Goal: Answer question/provide support: Share knowledge or assist other users

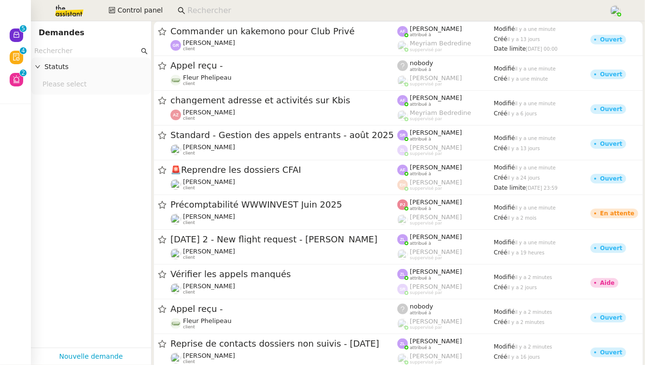
click at [88, 55] on input "text" at bounding box center [86, 50] width 105 height 11
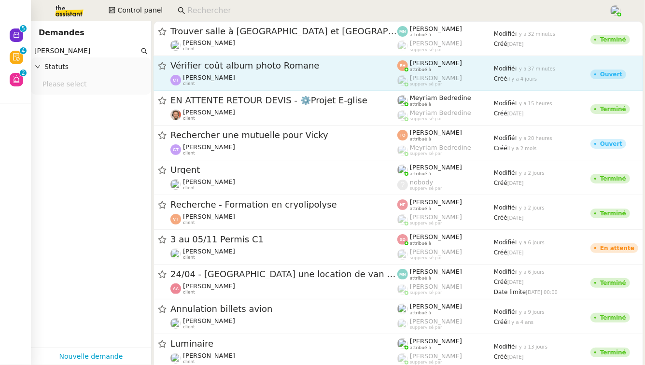
type input "camille toulouse"
click at [274, 66] on span "Vérifier coût album photo Romane" at bounding box center [284, 65] width 227 height 9
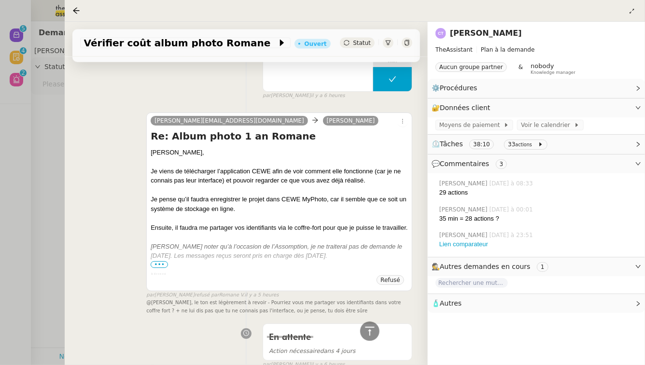
scroll to position [858, 0]
click at [160, 262] on span "•••" at bounding box center [159, 265] width 17 height 7
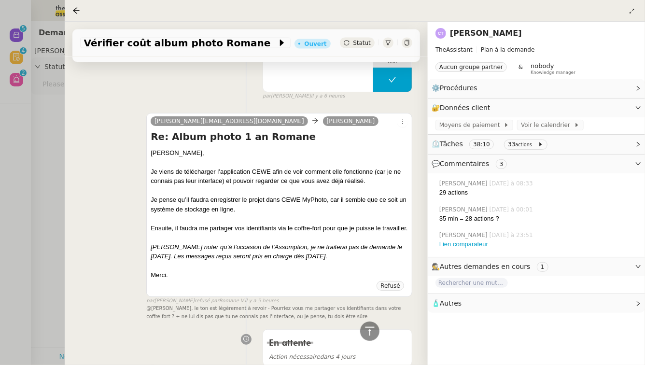
click at [15, 183] on div at bounding box center [322, 182] width 645 height 365
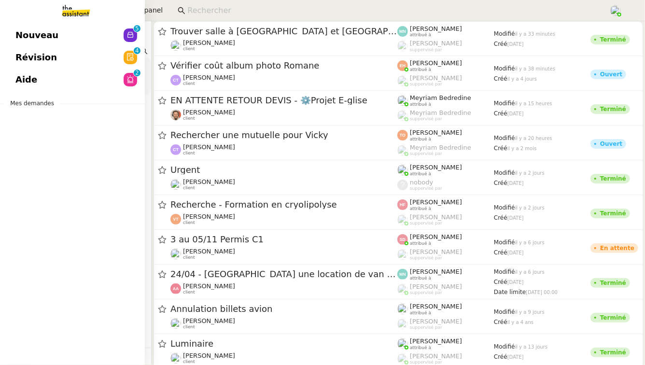
click at [53, 76] on link "Aide 0 1 2 3 4 5 6 7 8 9" at bounding box center [72, 80] width 145 height 22
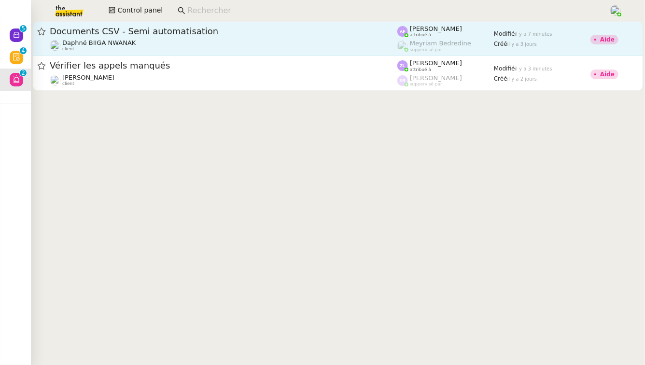
click at [118, 34] on span "Documents CSV - Semi automatisation" at bounding box center [224, 31] width 348 height 9
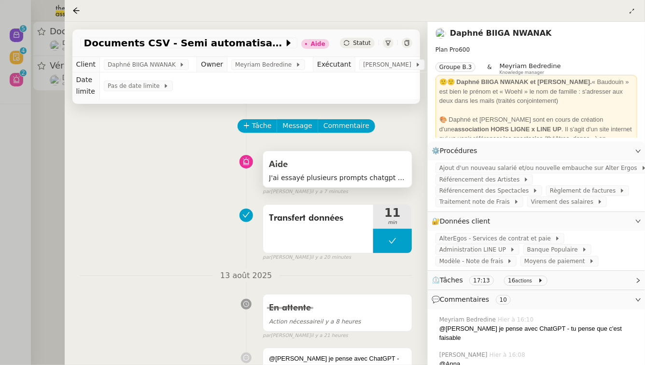
click at [306, 172] on span "J'ai essayé plusieurs prompts chatgpt et l'extraction n'est jamais propre, les …" at bounding box center [337, 177] width 137 height 11
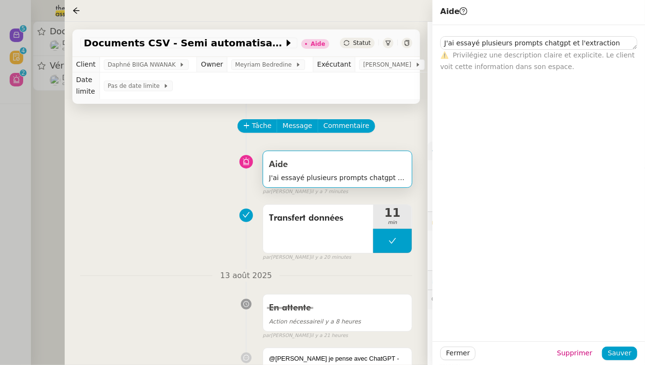
click at [19, 183] on div at bounding box center [322, 182] width 645 height 365
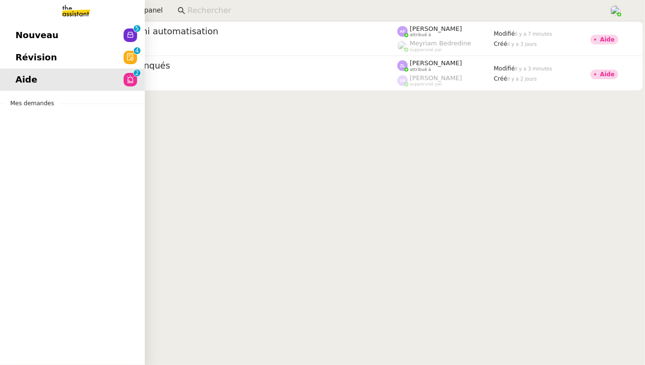
click at [68, 60] on link "Révision 0 1 2 3 4 5 6 7 8 9" at bounding box center [72, 57] width 145 height 22
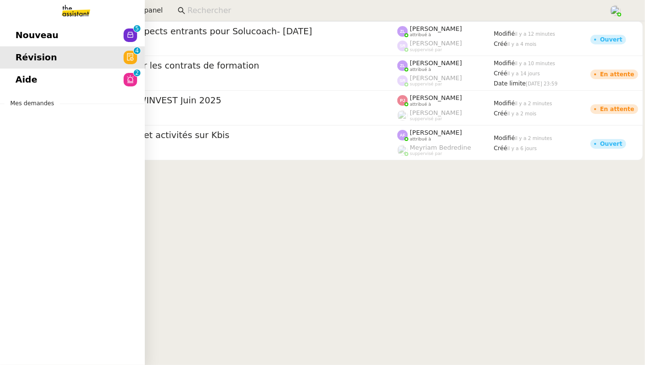
click at [43, 37] on span "Nouveau" at bounding box center [36, 35] width 43 height 14
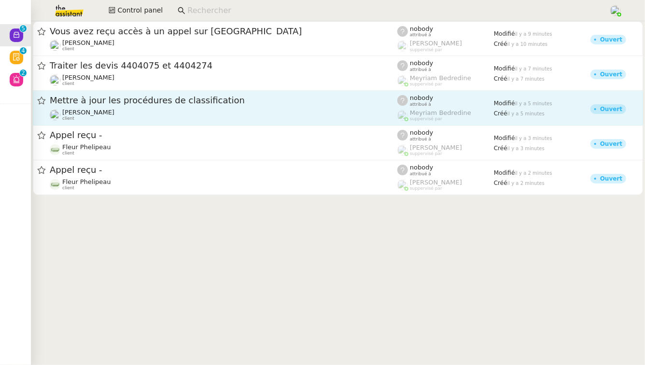
click at [301, 95] on div "Mettre à jour les procédures de classification" at bounding box center [224, 101] width 348 height 12
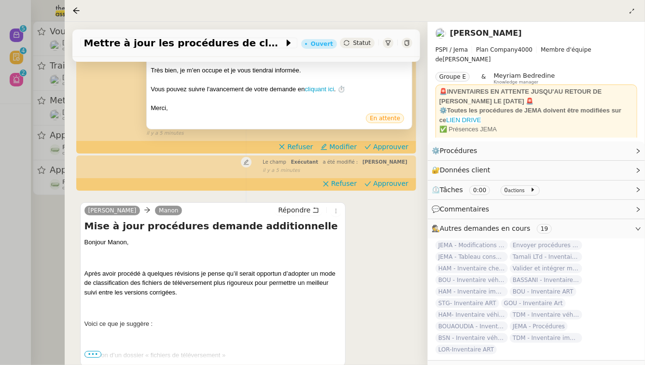
scroll to position [203, 0]
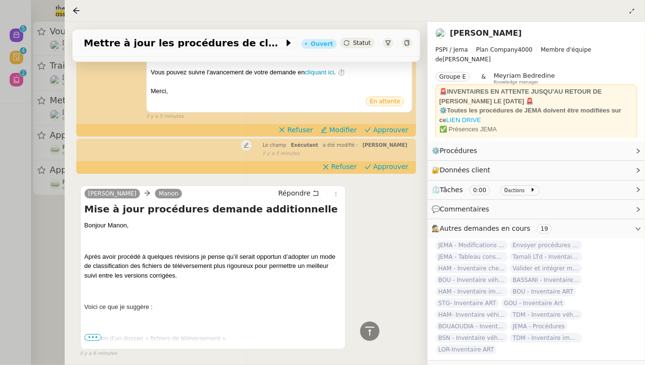
click at [94, 334] on span "•••" at bounding box center [93, 337] width 17 height 7
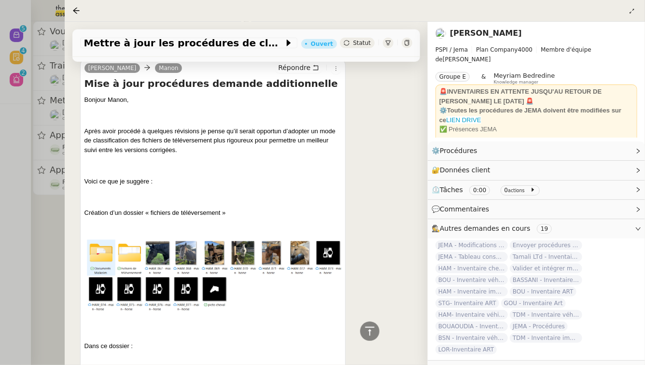
scroll to position [388, 0]
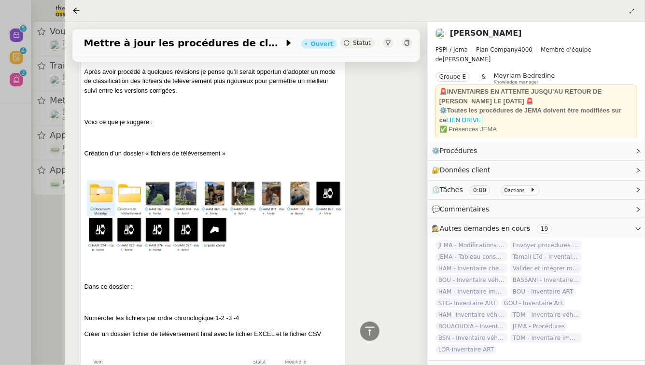
click at [44, 292] on div at bounding box center [322, 182] width 645 height 365
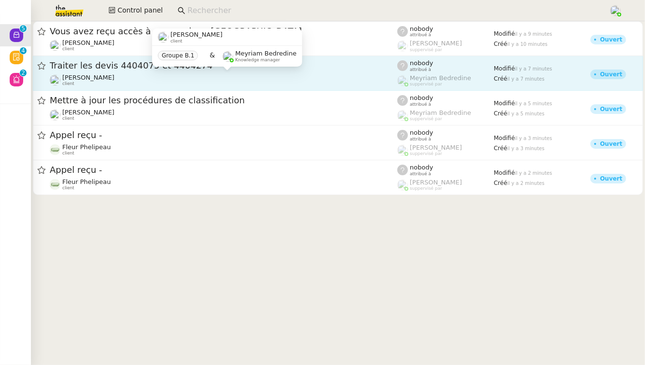
click at [114, 86] on div "Charles Da Conceicao client" at bounding box center [88, 80] width 52 height 13
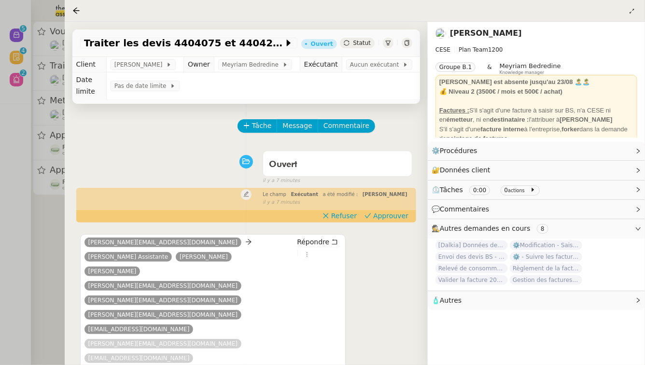
click at [34, 201] on div at bounding box center [322, 182] width 645 height 365
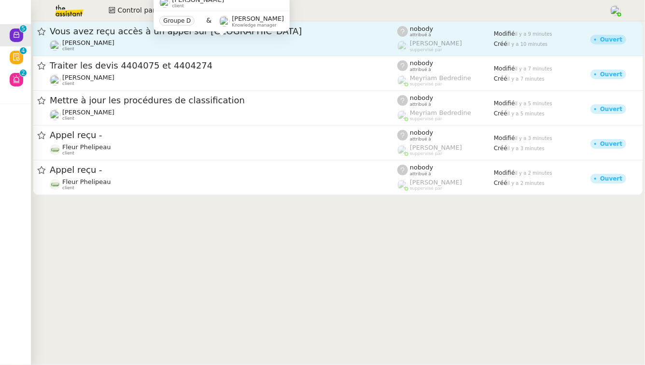
click at [139, 45] on div "Florian Parant client" at bounding box center [224, 45] width 348 height 13
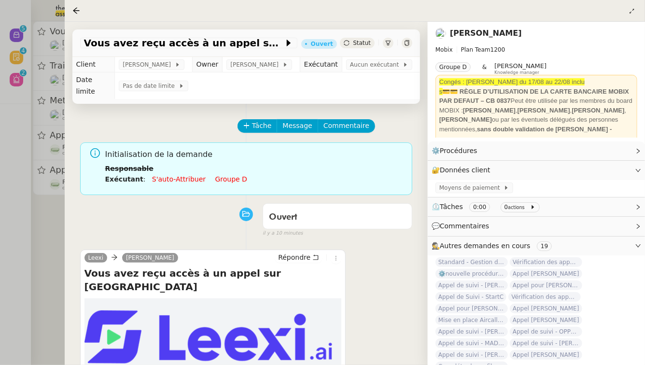
click at [0, 135] on div at bounding box center [322, 182] width 645 height 365
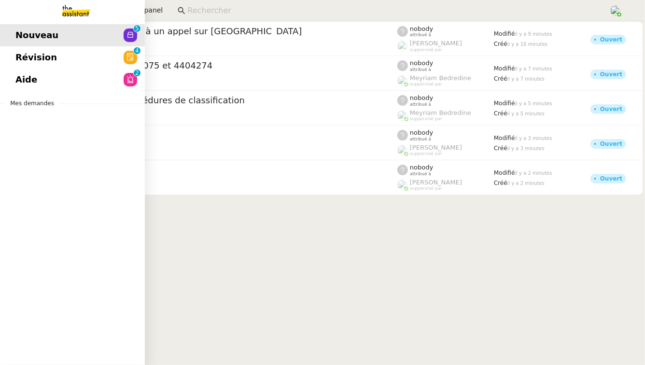
click at [34, 54] on span "Révision" at bounding box center [36, 57] width 42 height 14
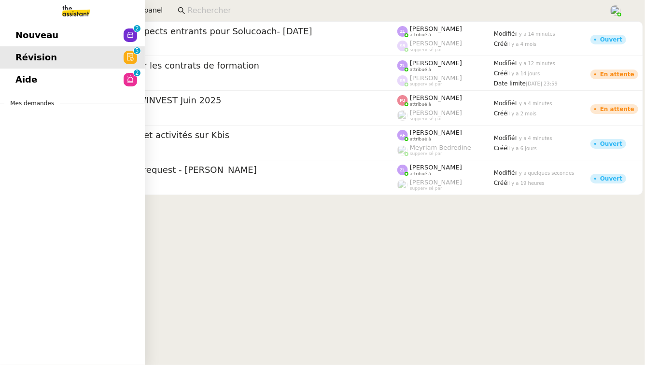
click at [43, 33] on span "Nouveau" at bounding box center [36, 35] width 43 height 14
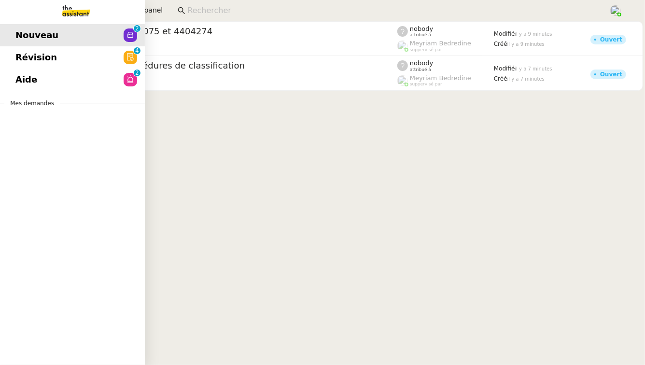
click at [103, 57] on link "Révision 0 1 2 3 4 5 6 7 8 9" at bounding box center [72, 57] width 145 height 22
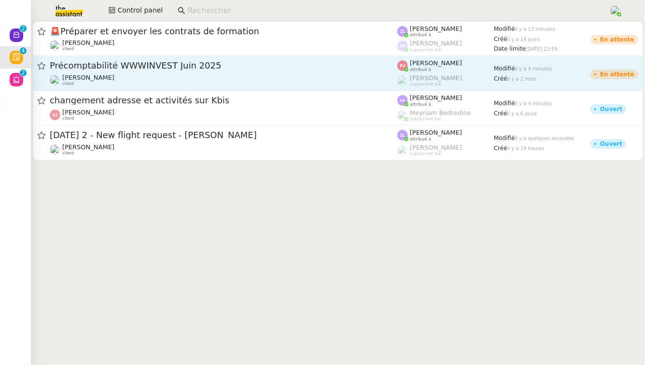
click at [257, 67] on span "Précomptabilité WWWINVEST Juin 2025" at bounding box center [224, 65] width 348 height 9
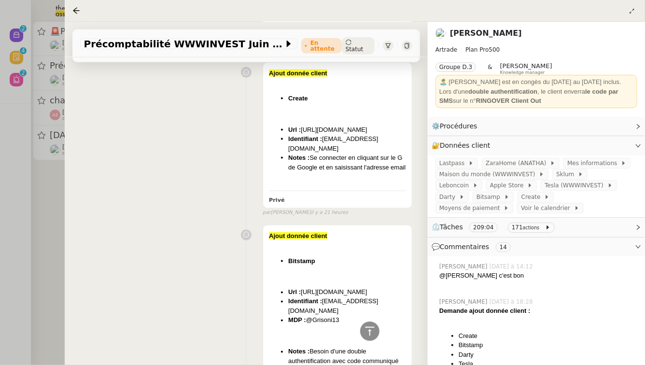
scroll to position [776, 0]
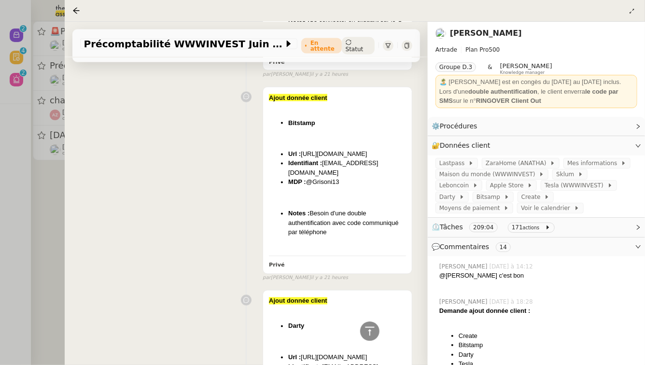
click at [1, 219] on div at bounding box center [322, 182] width 645 height 365
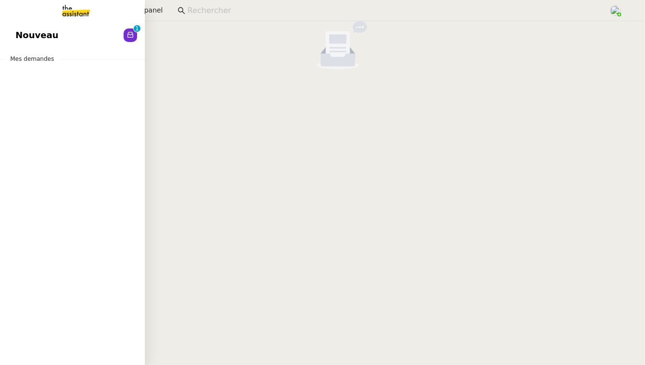
click at [26, 34] on span "Nouveau" at bounding box center [36, 35] width 43 height 14
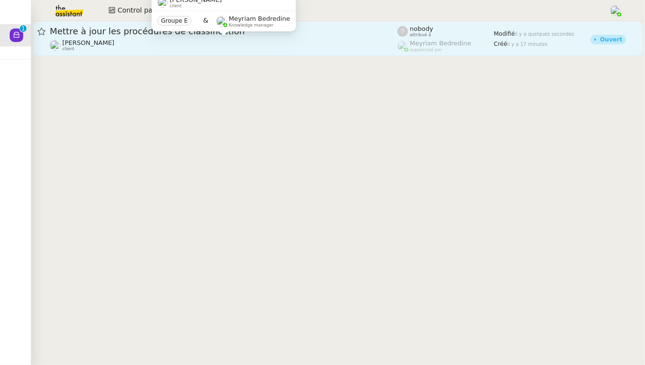
click at [186, 43] on div "Johanna Massa client" at bounding box center [224, 45] width 348 height 13
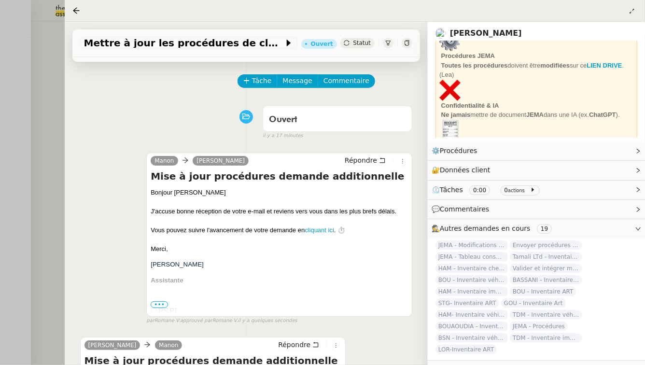
scroll to position [459, 0]
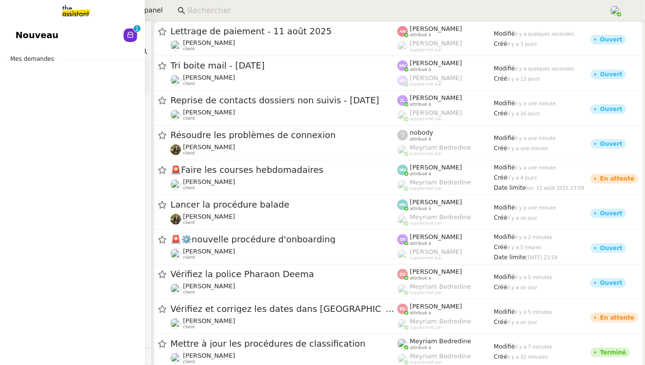
click at [13, 29] on link "Nouveau 0 1 2 3 4 5 6 7 8 9" at bounding box center [72, 35] width 145 height 22
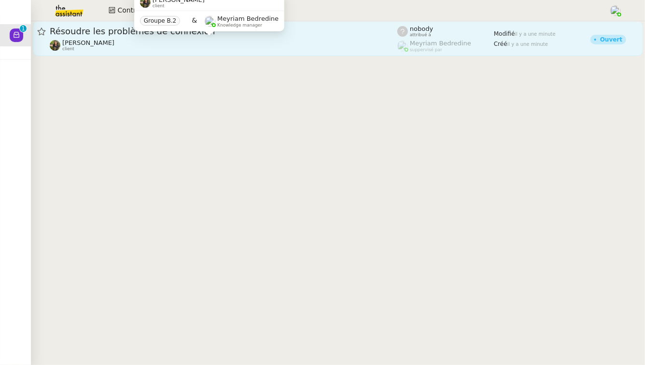
click at [202, 41] on div "[PERSON_NAME] client" at bounding box center [224, 45] width 348 height 13
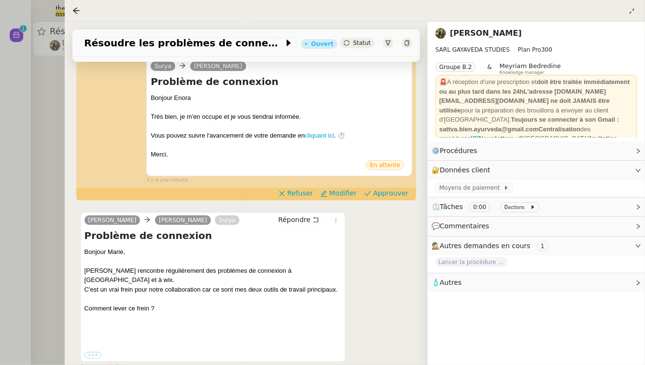
scroll to position [208, 0]
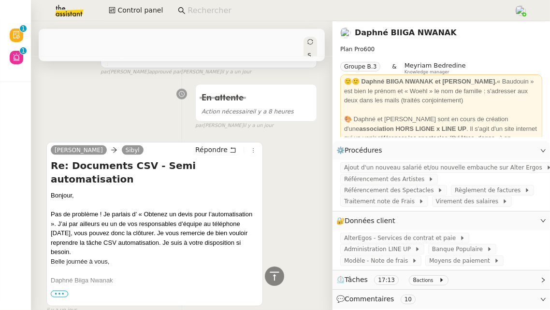
scroll to position [1171, 0]
